Goal: Task Accomplishment & Management: Complete application form

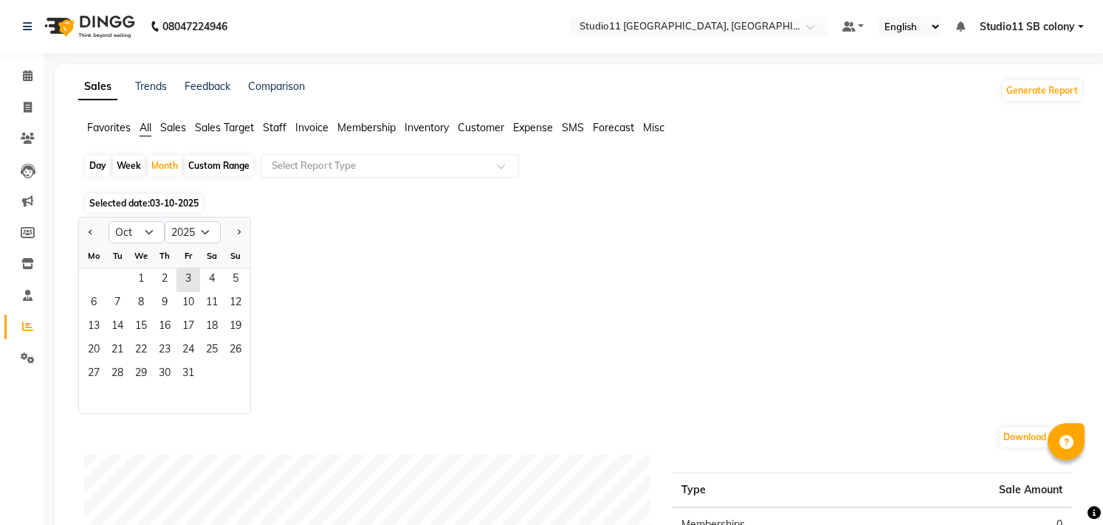
select select "10"
select select "2025"
select select "9"
click at [108, 221] on select "Jan Feb Mar Apr May Jun [DATE] Aug Sep Oct Nov Dec" at bounding box center [136, 232] width 56 height 22
click at [100, 281] on span "1" at bounding box center [94, 281] width 24 height 24
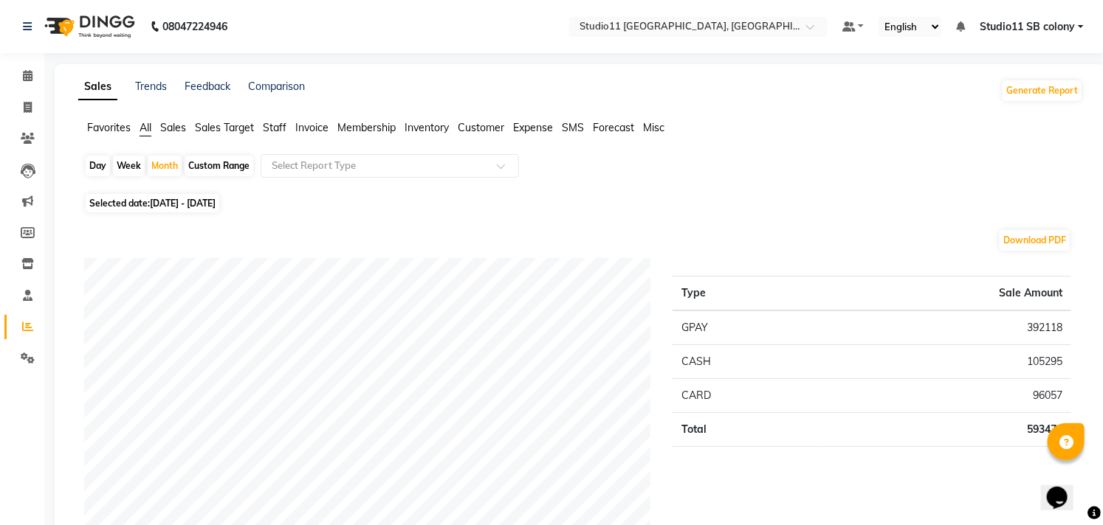
click at [286, 125] on span "Staff" at bounding box center [275, 127] width 24 height 13
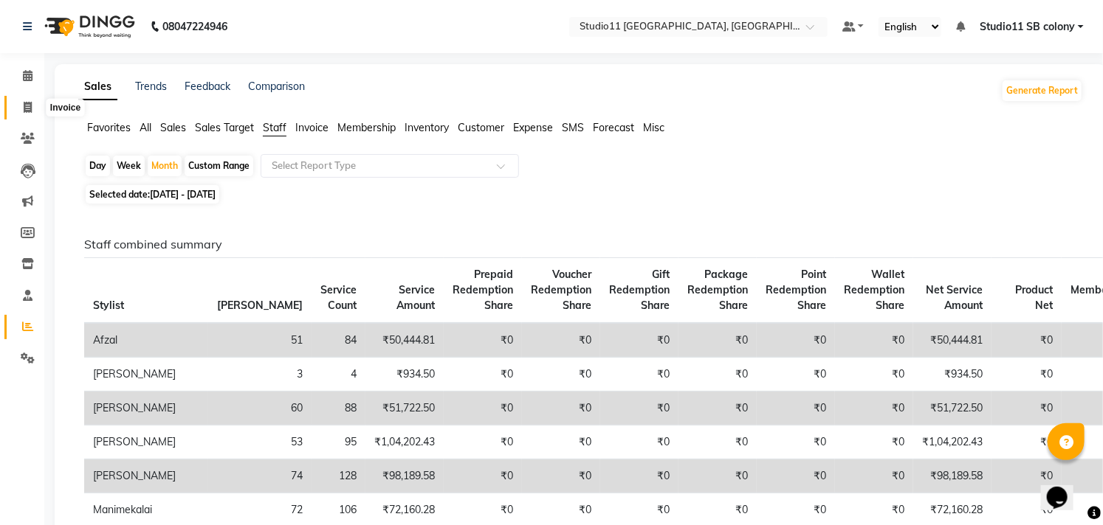
click at [32, 106] on span at bounding box center [28, 108] width 26 height 17
select select "service"
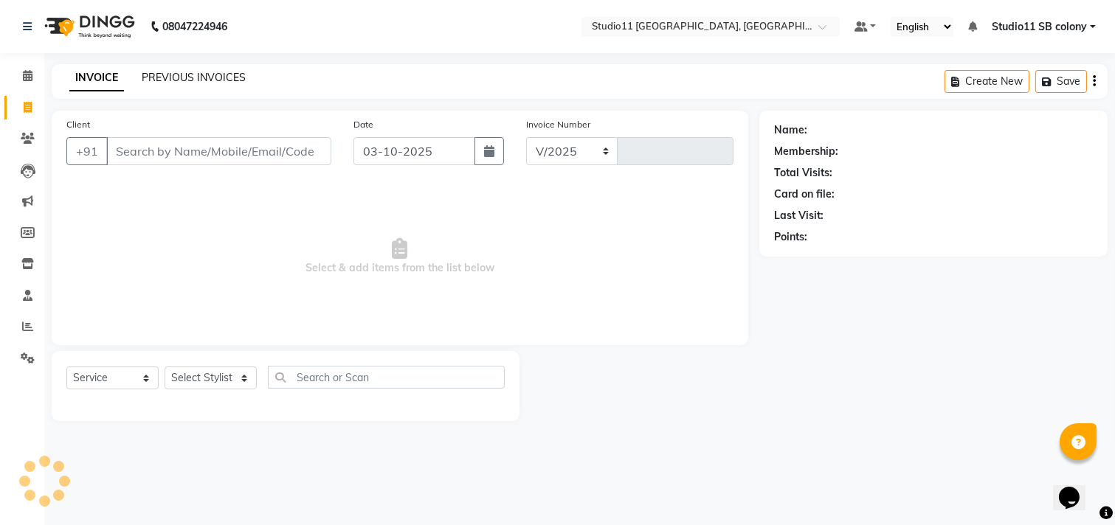
select select "7717"
type input "2578"
click at [235, 75] on link "PREVIOUS INVOICES" at bounding box center [194, 77] width 104 height 13
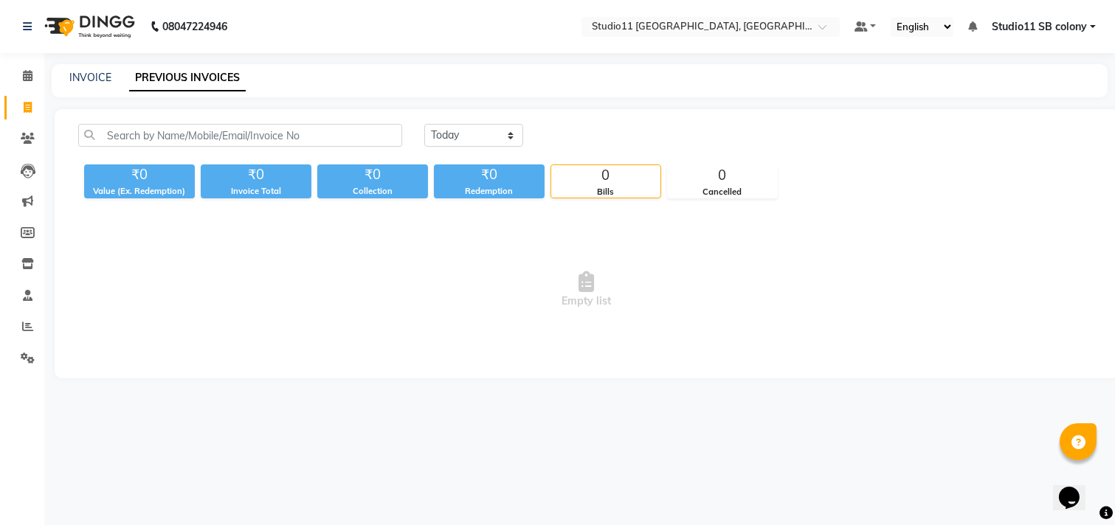
click at [89, 69] on div "INVOICE PREVIOUS INVOICES" at bounding box center [580, 80] width 1056 height 33
click at [105, 78] on link "INVOICE" at bounding box center [90, 77] width 42 height 13
select select "7717"
select select "service"
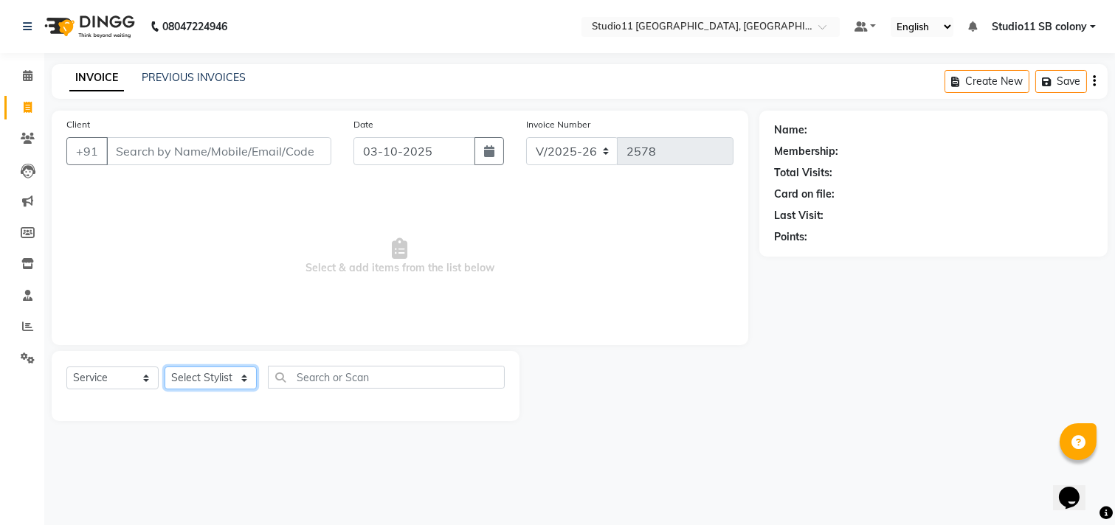
click at [197, 381] on select "Select Stylist [PERSON_NAME] Dani [PERSON_NAME] Josna kaif [PERSON_NAME] [PERSO…" at bounding box center [211, 378] width 92 height 23
select select "68835"
click at [165, 368] on select "Select Stylist [PERSON_NAME] Dani [PERSON_NAME] Josna kaif [PERSON_NAME] [PERSO…" at bounding box center [211, 378] width 92 height 23
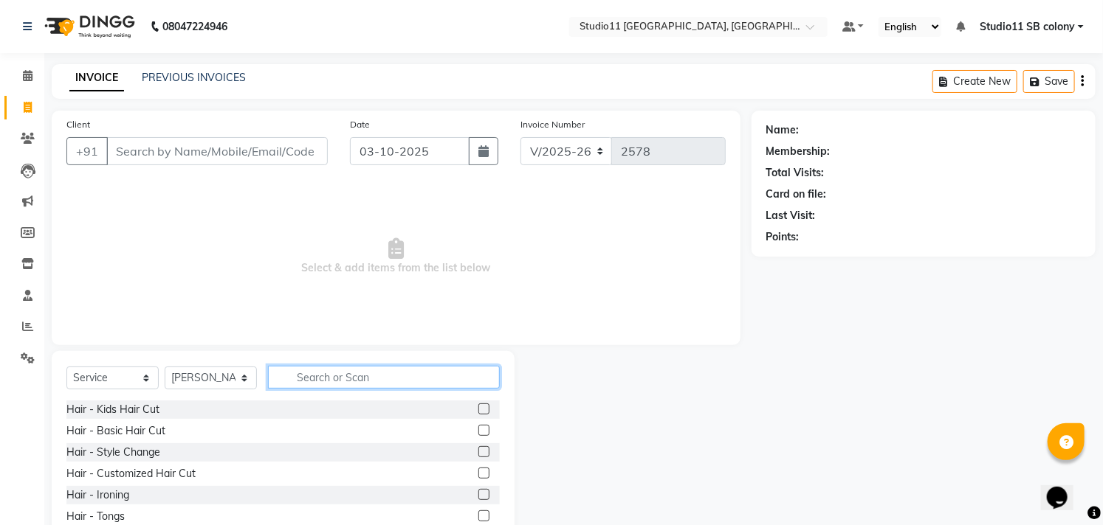
click at [304, 379] on input "text" at bounding box center [384, 377] width 232 height 23
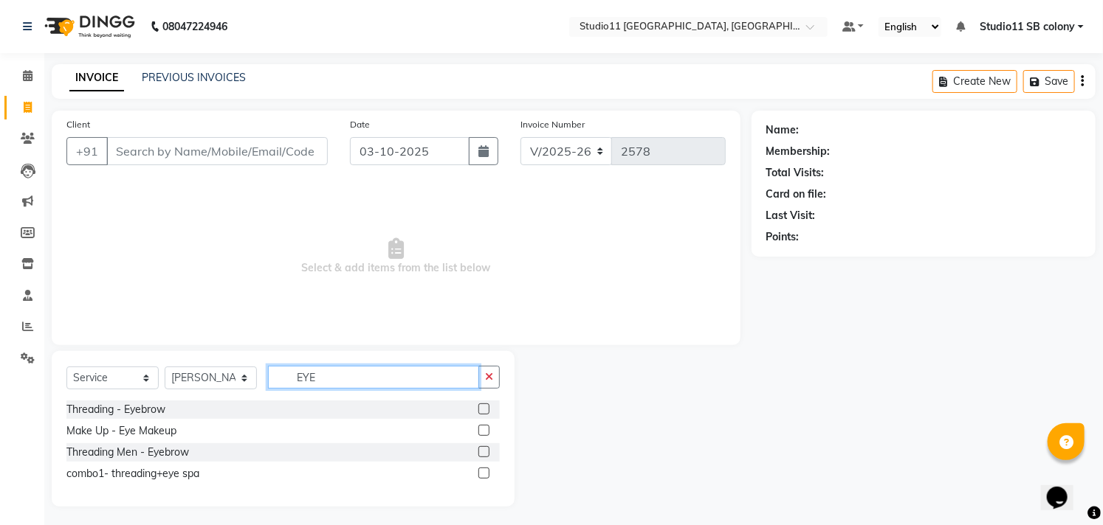
type input "EYE"
click at [482, 406] on label at bounding box center [483, 409] width 11 height 11
click at [482, 406] on input "checkbox" at bounding box center [483, 410] width 10 height 10
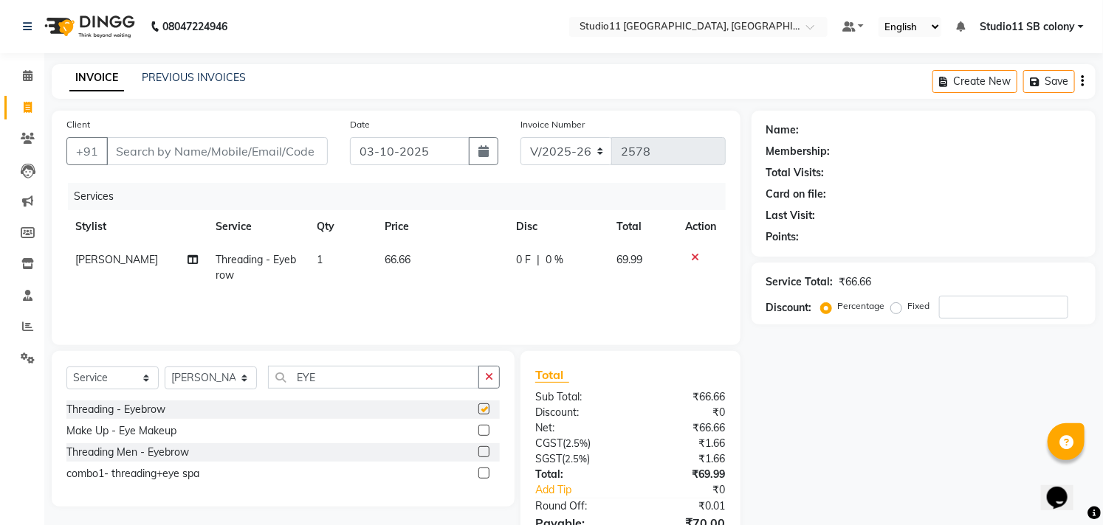
checkbox input "false"
click at [247, 159] on input "Client" at bounding box center [216, 151] width 221 height 28
click at [263, 152] on input "Client" at bounding box center [216, 151] width 221 height 28
type input "6"
type input "0"
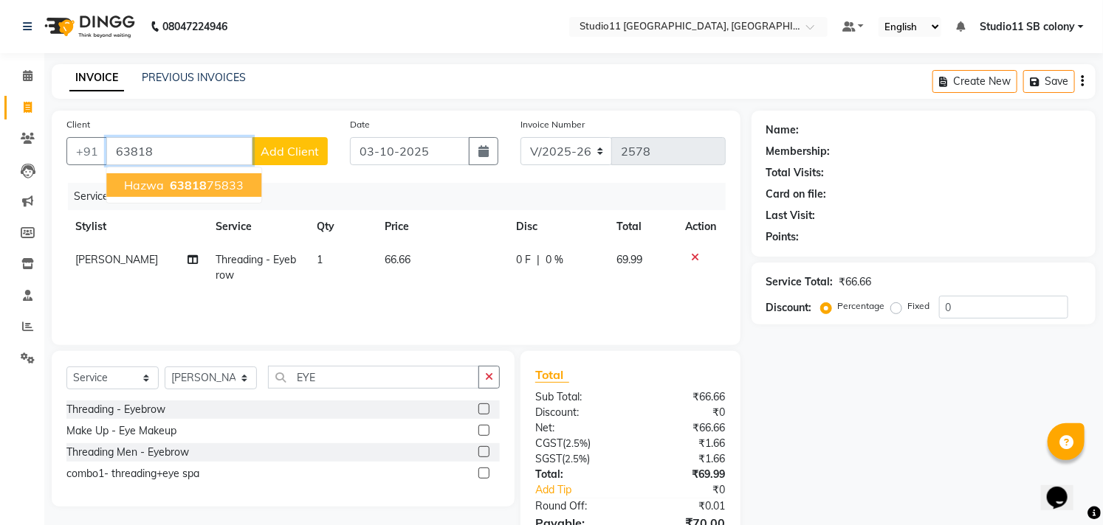
click at [241, 185] on button "Hazwa 63818 75833" at bounding box center [183, 185] width 155 height 24
type input "6381875833"
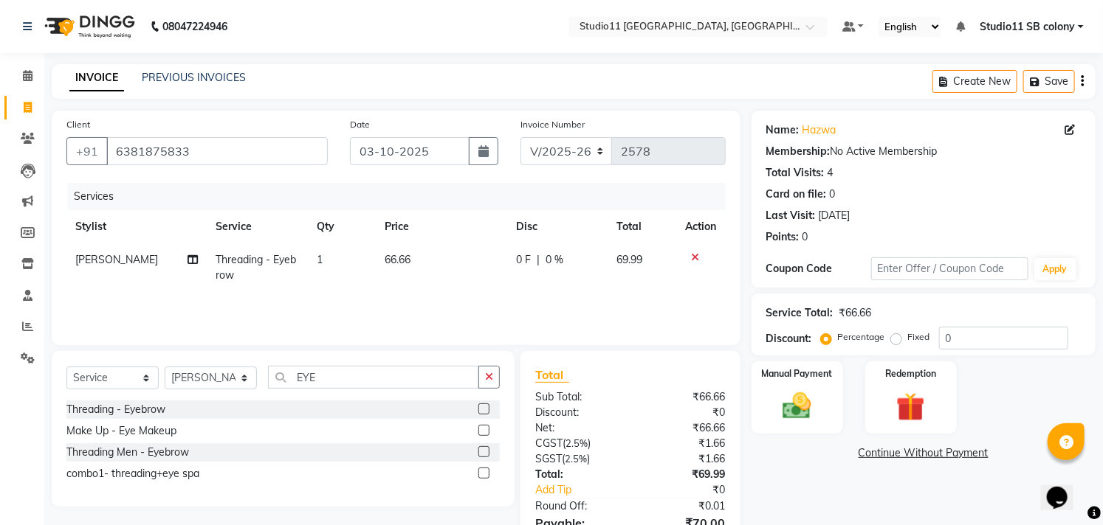
scroll to position [80, 0]
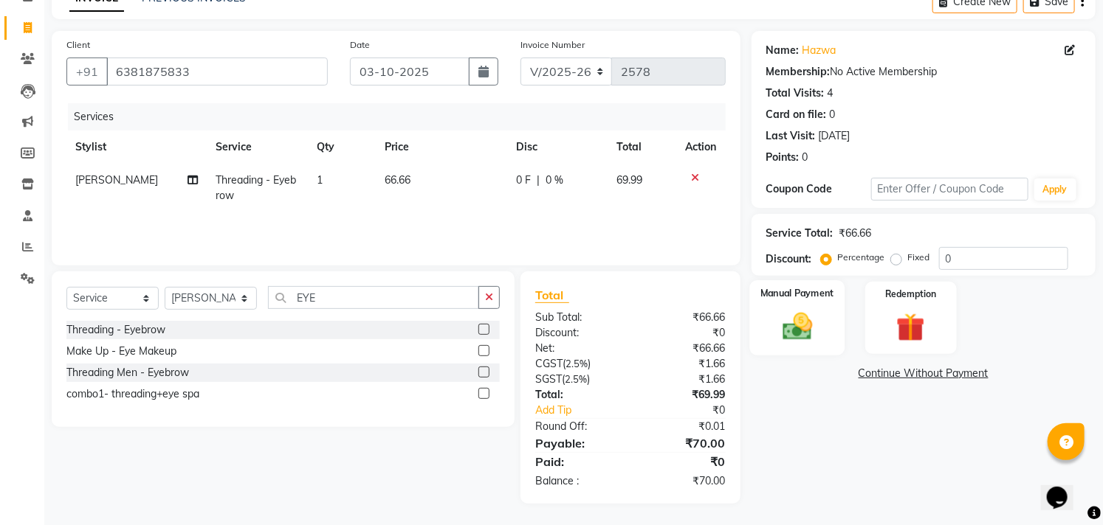
click at [785, 303] on div "Manual Payment" at bounding box center [796, 317] width 95 height 75
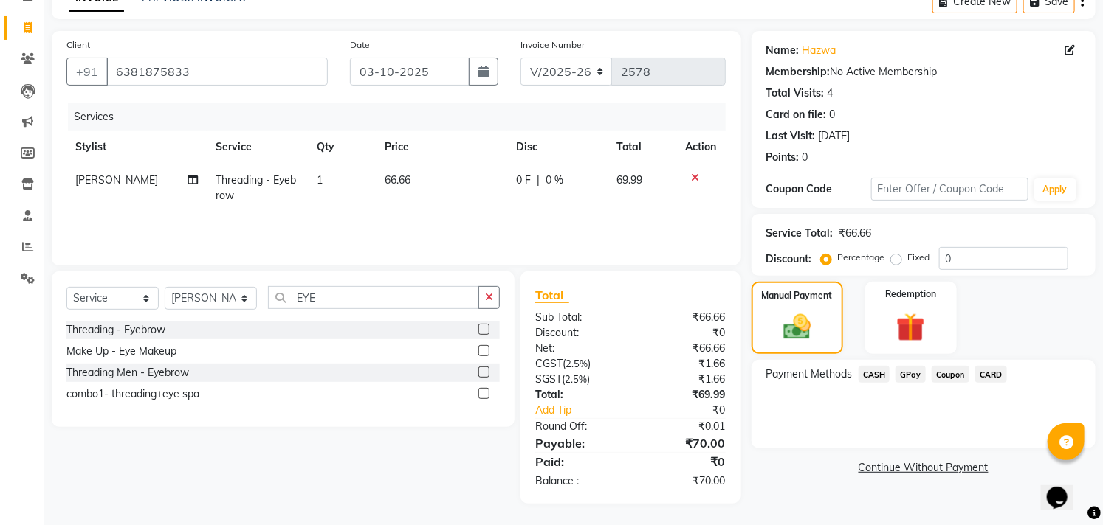
click at [874, 375] on span "CASH" at bounding box center [874, 374] width 32 height 17
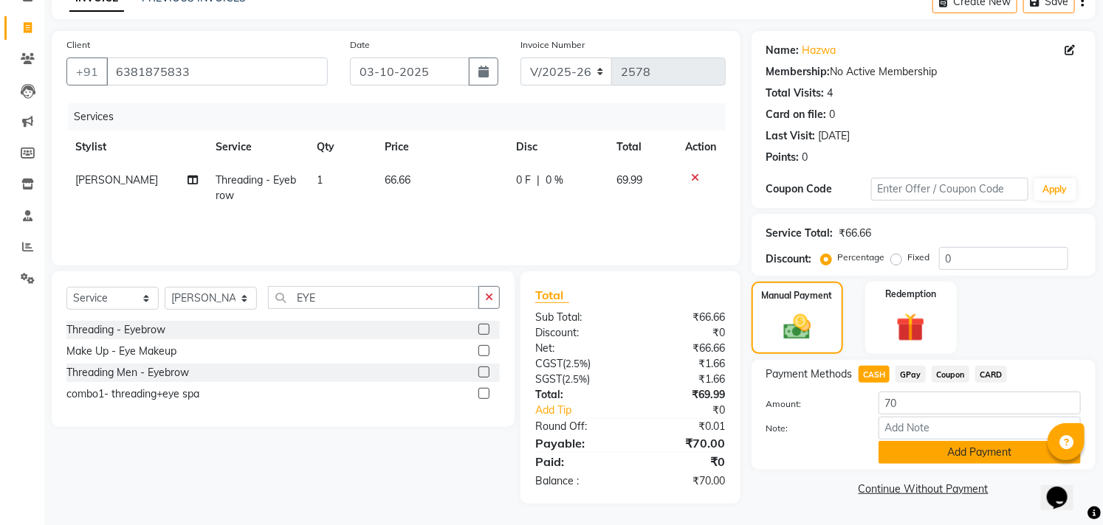
click at [973, 461] on button "Add Payment" at bounding box center [979, 452] width 202 height 23
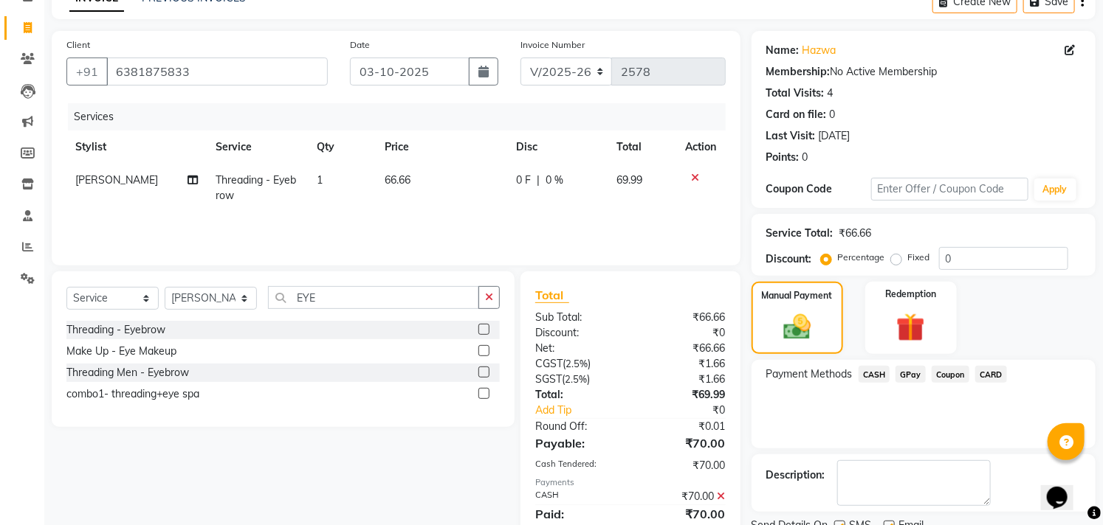
scroll to position [138, 0]
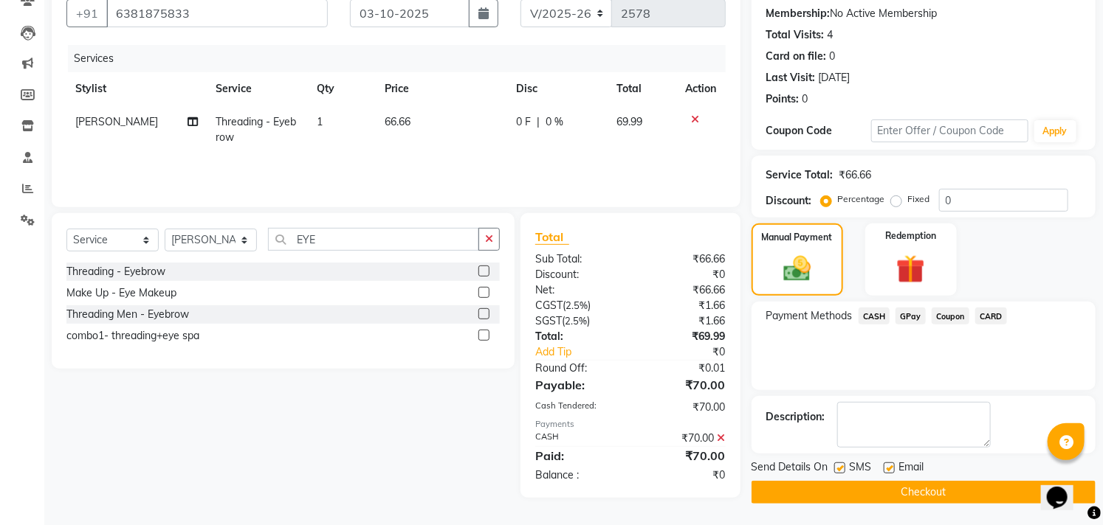
click at [889, 469] on label at bounding box center [888, 468] width 11 height 11
click at [889, 469] on input "checkbox" at bounding box center [888, 469] width 10 height 10
checkbox input "false"
click at [839, 469] on label at bounding box center [839, 468] width 11 height 11
click at [839, 469] on input "checkbox" at bounding box center [839, 469] width 10 height 10
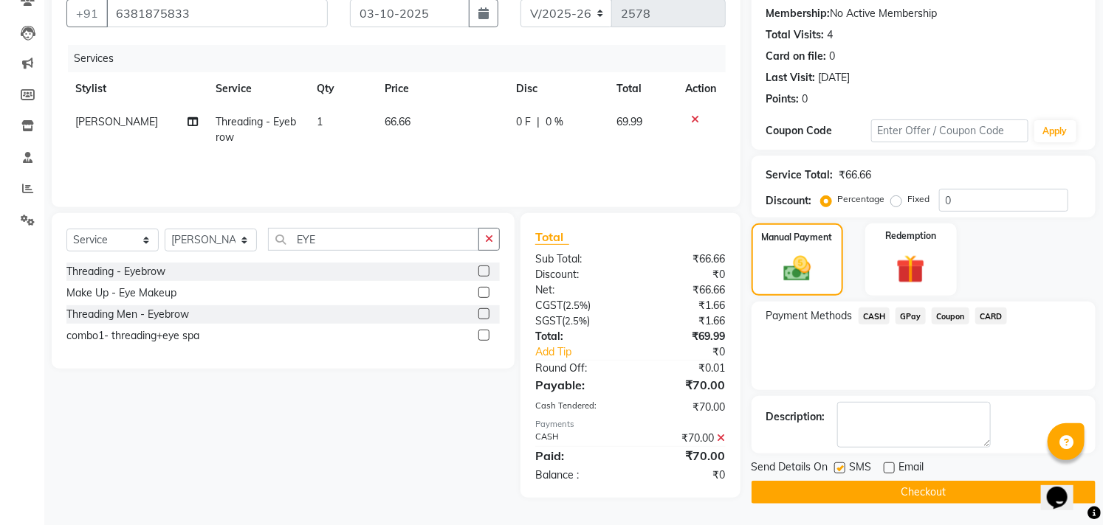
checkbox input "false"
click at [847, 497] on button "Checkout" at bounding box center [923, 492] width 344 height 23
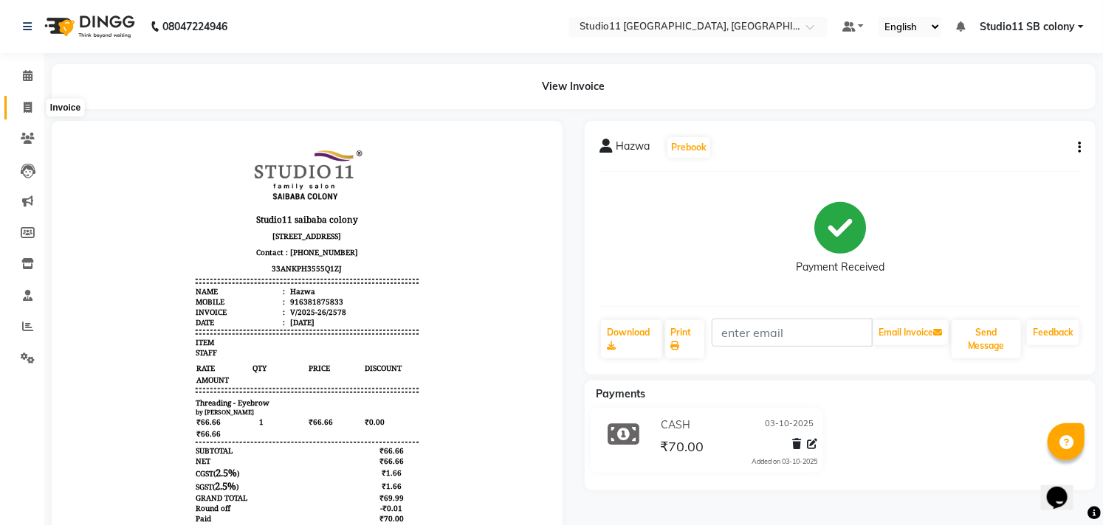
click at [26, 102] on icon at bounding box center [28, 107] width 8 height 11
select select "service"
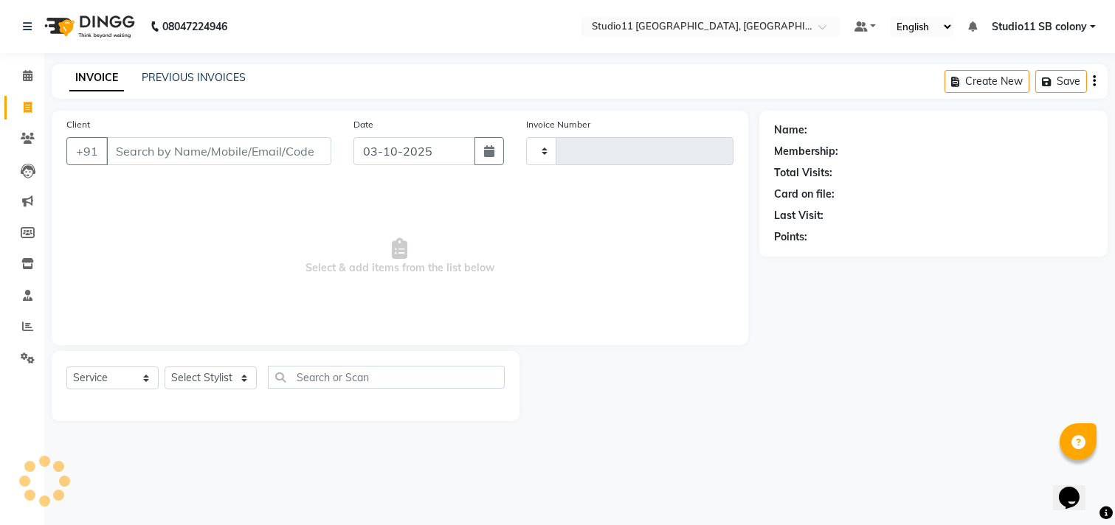
type input "2579"
select select "7717"
click at [205, 71] on link "PREVIOUS INVOICES" at bounding box center [194, 77] width 104 height 13
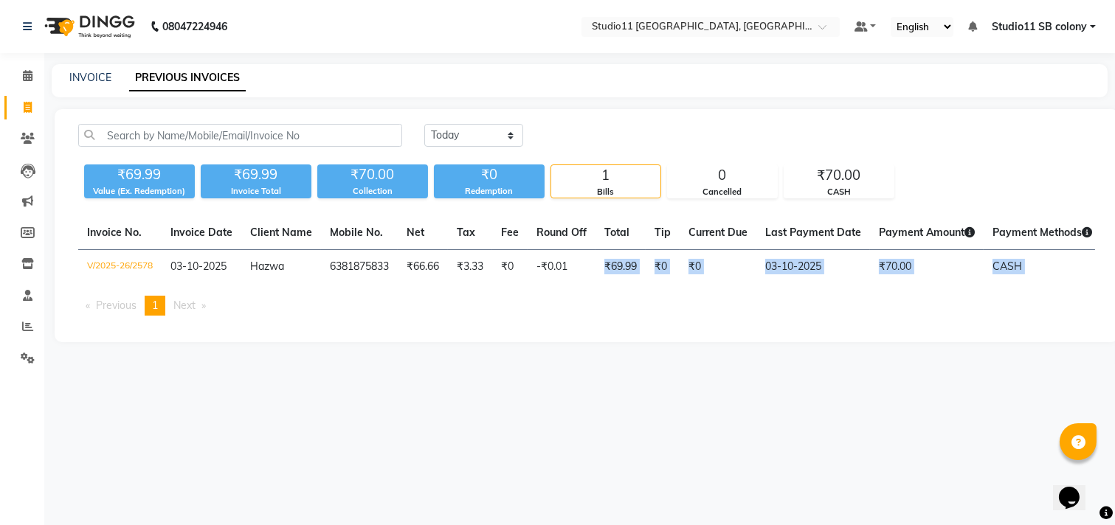
drag, startPoint x: 601, startPoint y: 283, endPoint x: 765, endPoint y: 297, distance: 164.4
click at [765, 297] on div "Invoice No. Invoice Date Client Name Mobile No. Net Tax Fee Round Off Total Tip…" at bounding box center [586, 271] width 1035 height 111
click at [642, 342] on div "[DATE] [DATE] Custom Range ₹69.99 Value (Ex. Redemption) ₹69.99 Invoice Total ₹…" at bounding box center [587, 225] width 1064 height 233
click at [40, 335] on li "Reports" at bounding box center [22, 327] width 44 height 32
click at [8, 323] on link "Reports" at bounding box center [21, 327] width 35 height 24
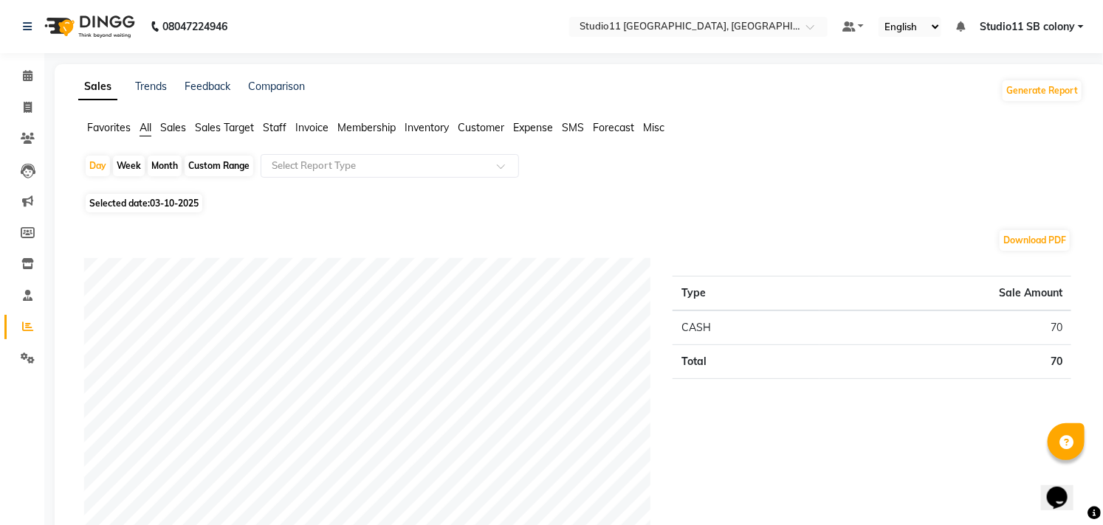
click at [165, 170] on div "Month" at bounding box center [165, 166] width 34 height 21
select select "10"
select select "2025"
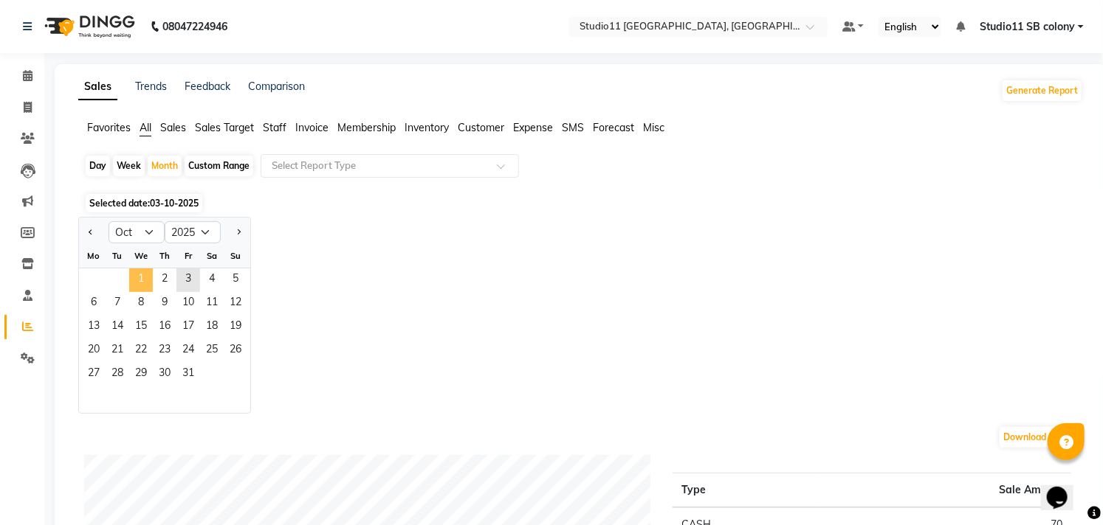
click at [141, 275] on span "1" at bounding box center [141, 281] width 24 height 24
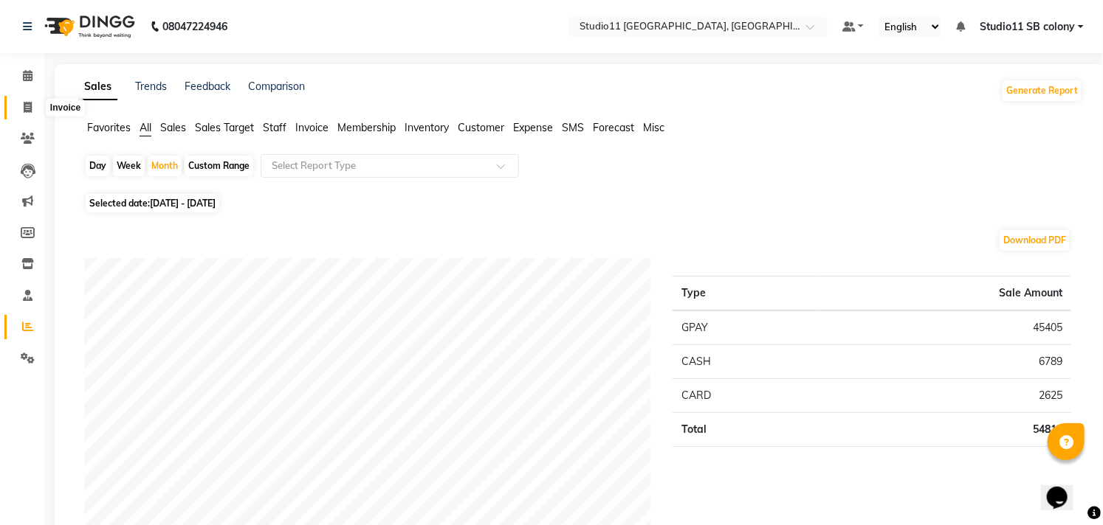
click at [26, 108] on icon at bounding box center [28, 107] width 8 height 11
select select "service"
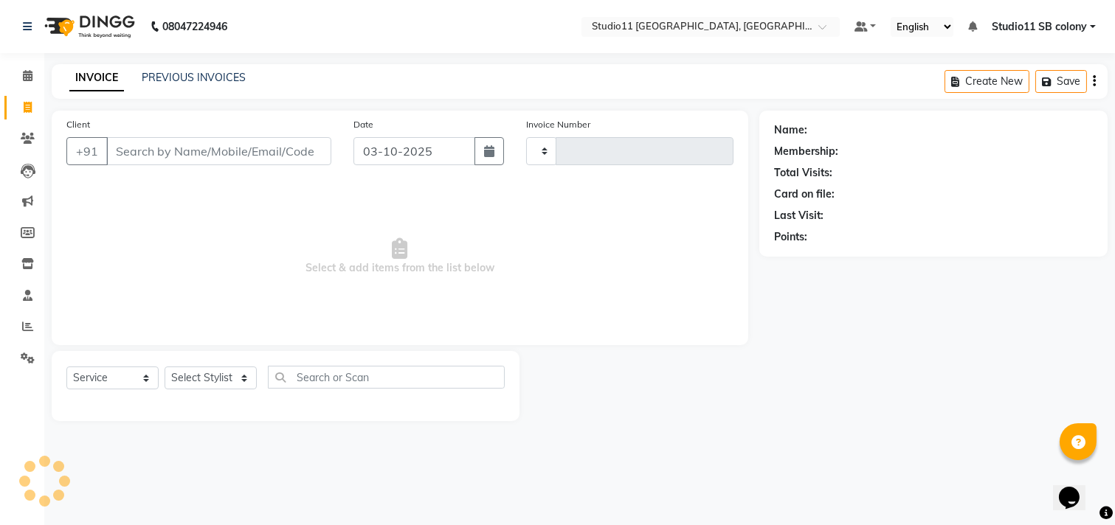
type input "2579"
select select "7717"
click at [164, 76] on link "PREVIOUS INVOICES" at bounding box center [194, 77] width 104 height 13
